Goal: Consume media (video, audio)

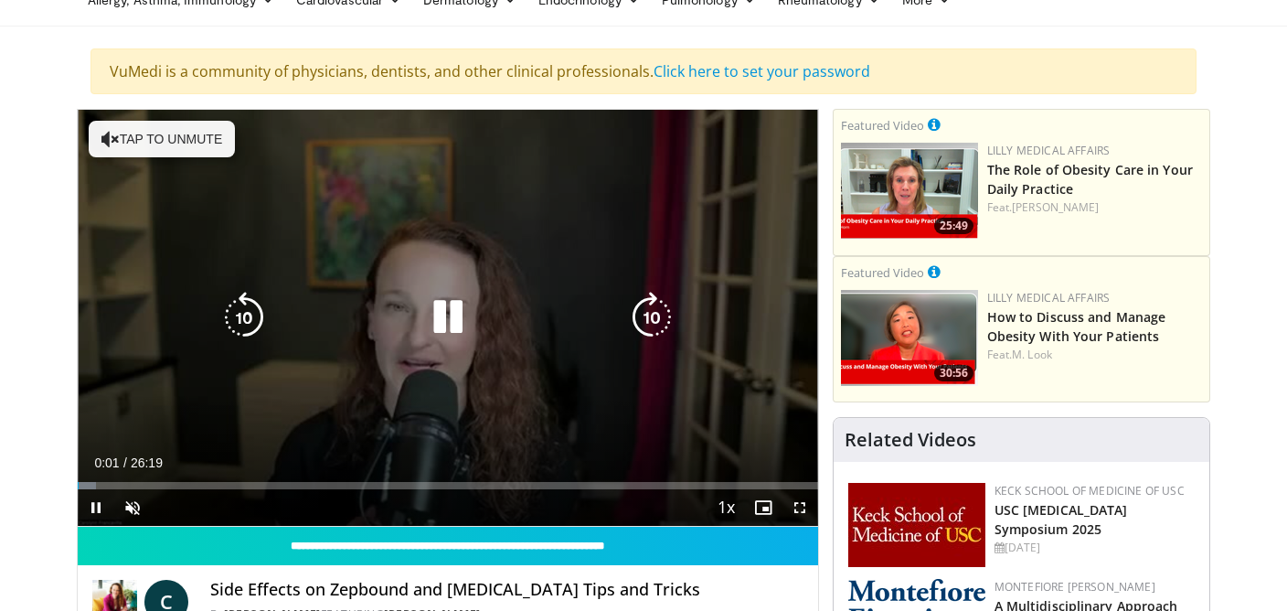
scroll to position [94, 0]
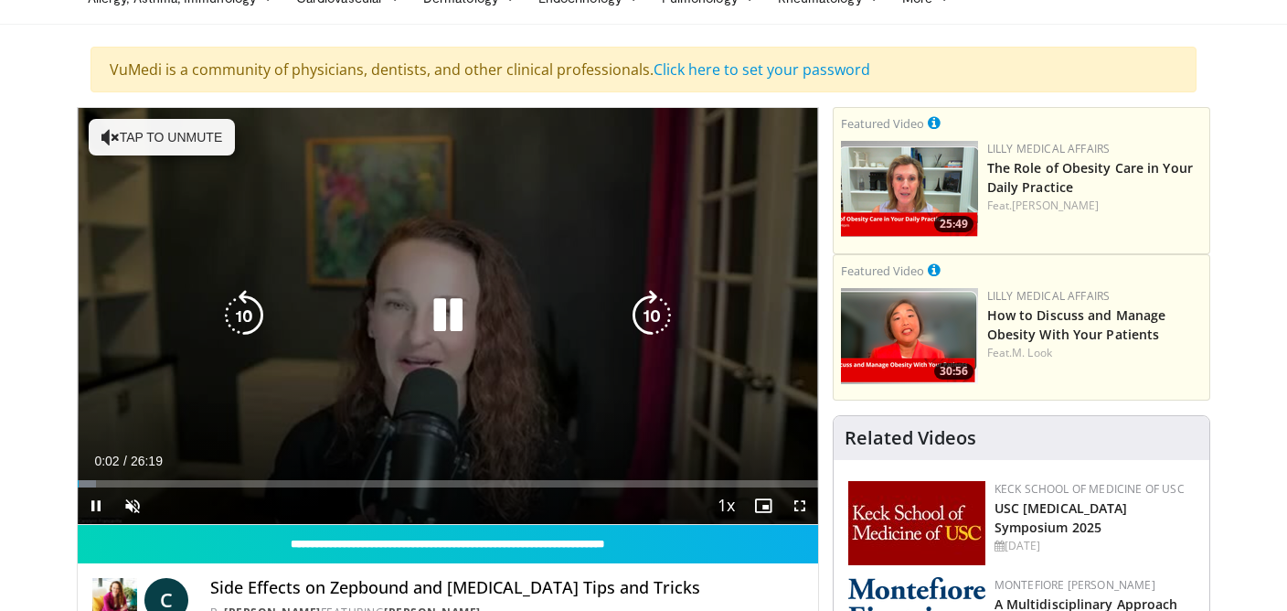
click at [460, 334] on icon "Video Player" at bounding box center [447, 315] width 51 height 51
click at [448, 315] on icon "Video Player" at bounding box center [447, 315] width 51 height 51
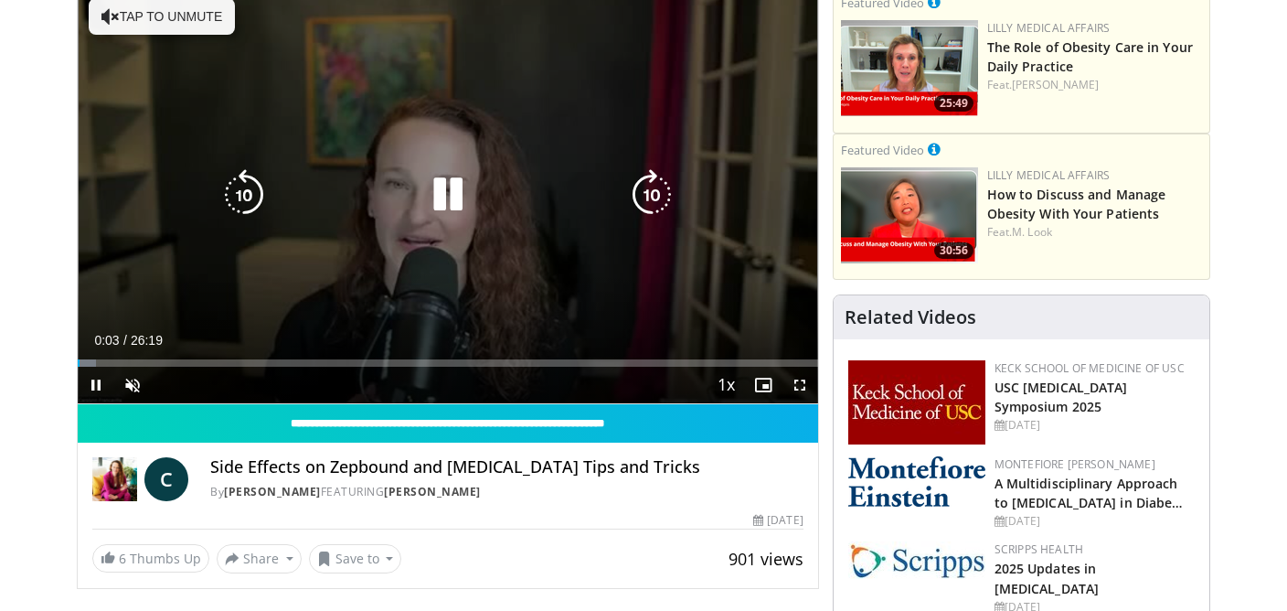
scroll to position [214, 0]
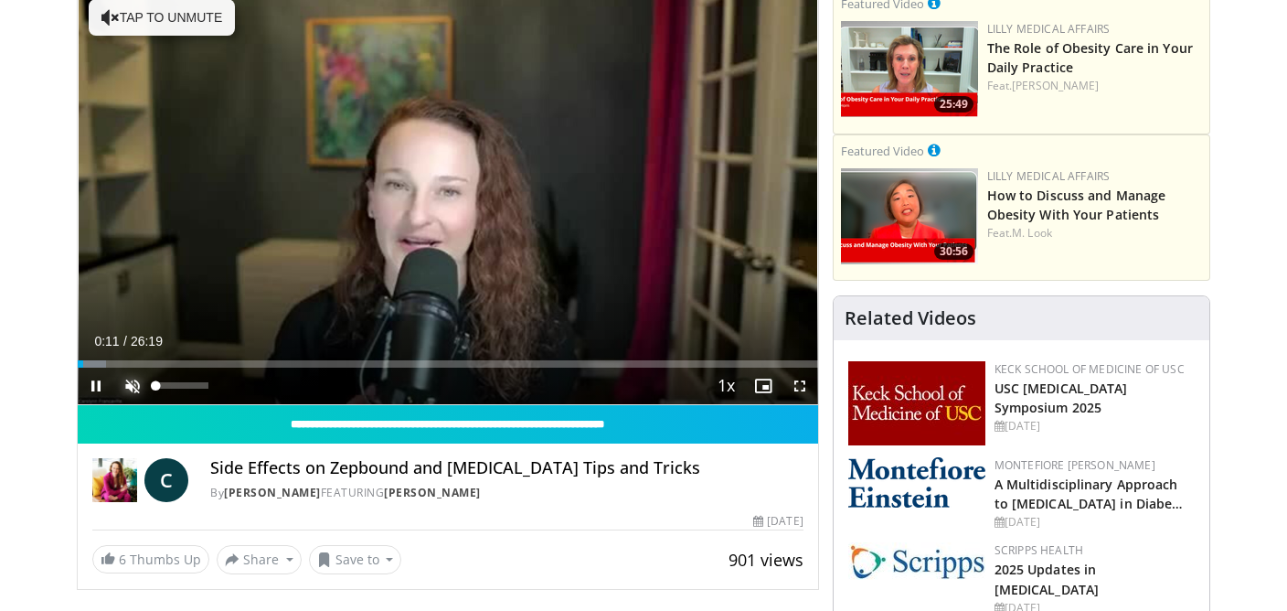
click at [135, 381] on span "Video Player" at bounding box center [132, 386] width 37 height 37
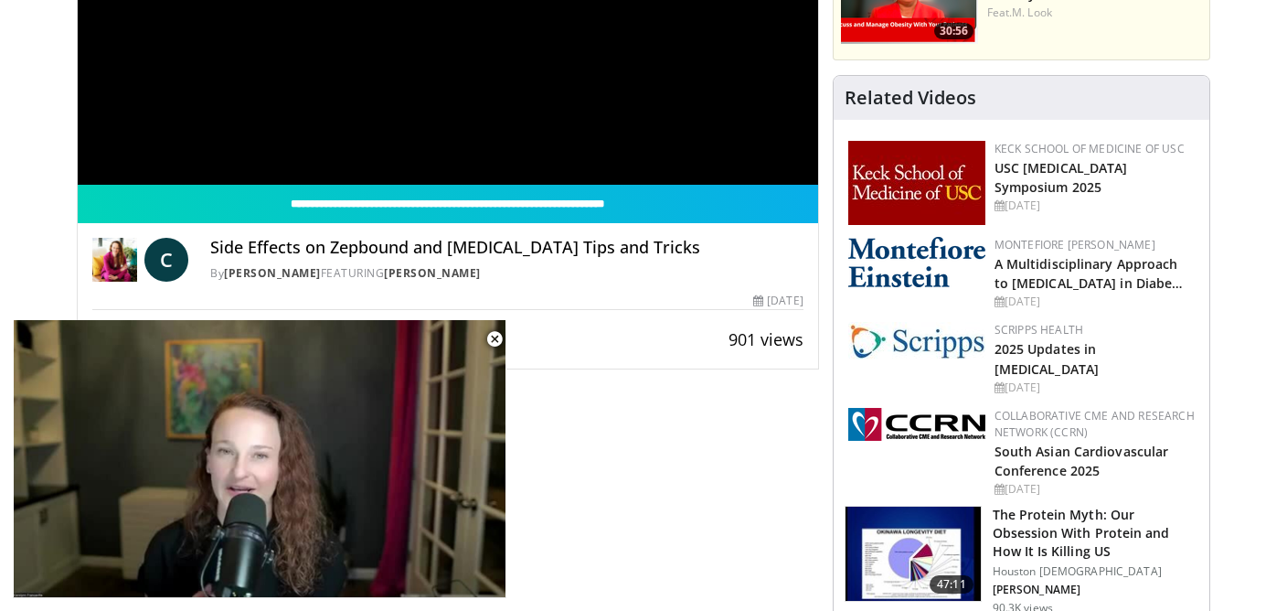
scroll to position [436, 0]
